Goal: Browse casually: Explore the website without a specific task or goal

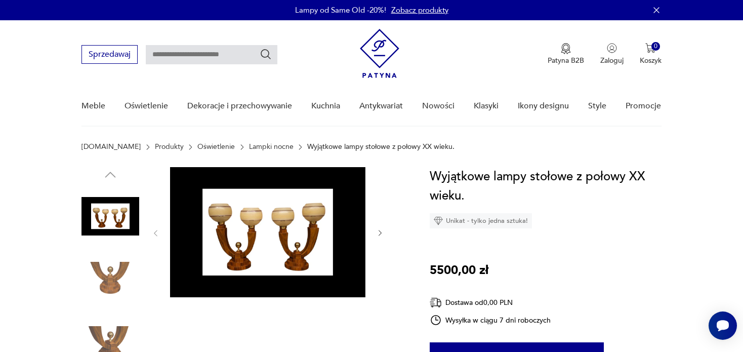
click at [379, 231] on icon "button" at bounding box center [380, 233] width 9 height 9
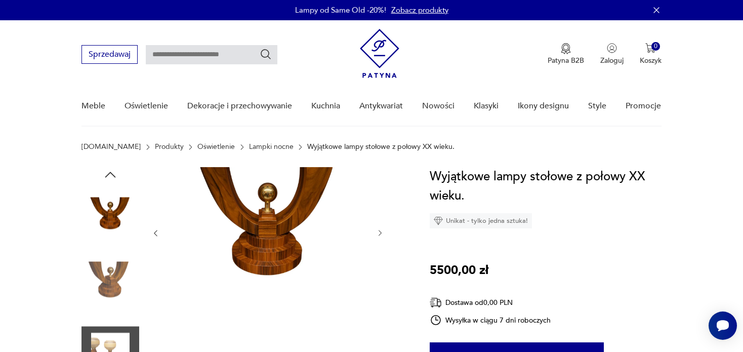
click at [379, 230] on icon "button" at bounding box center [380, 233] width 3 height 6
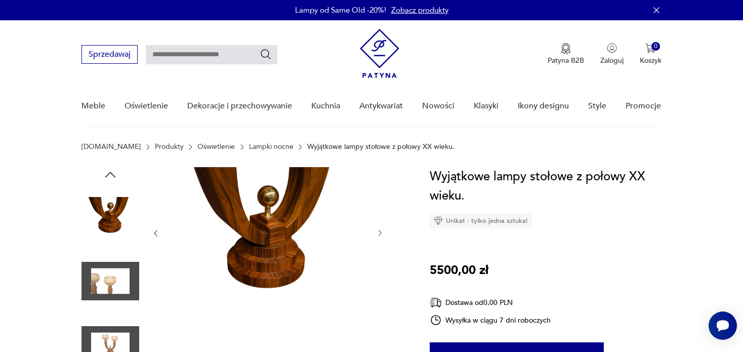
click at [379, 230] on icon "button" at bounding box center [380, 233] width 3 height 6
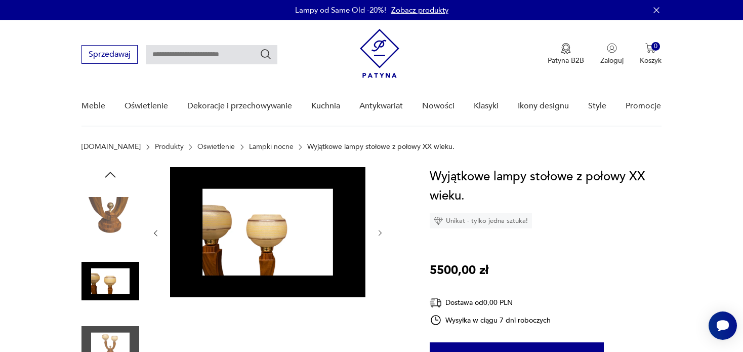
click at [379, 230] on icon "button" at bounding box center [380, 233] width 3 height 6
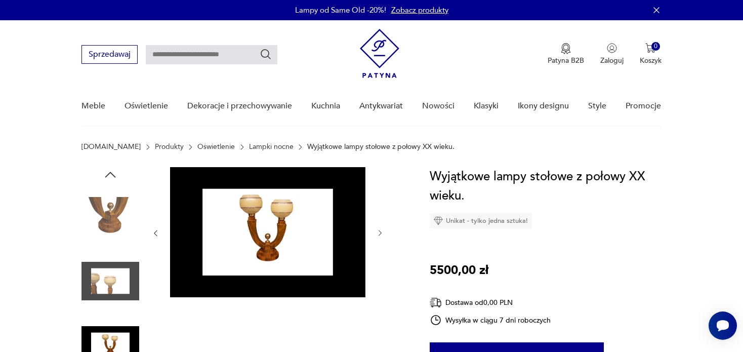
click at [379, 230] on icon "button" at bounding box center [380, 233] width 3 height 6
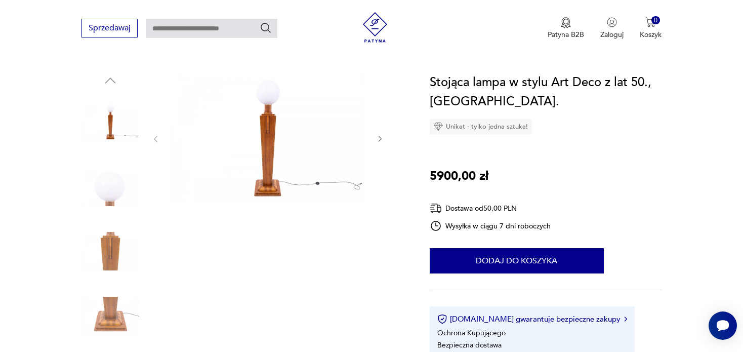
scroll to position [152, 0]
